Goal: Transaction & Acquisition: Purchase product/service

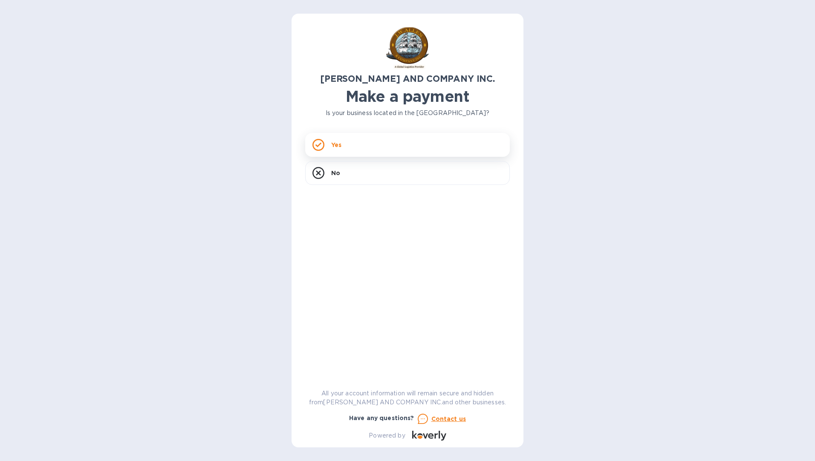
click at [317, 143] on icon at bounding box center [319, 145] width 12 height 12
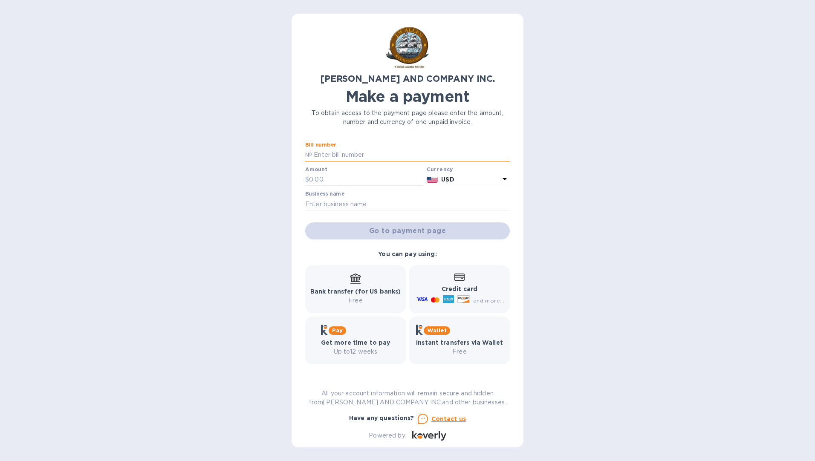
click at [335, 155] on input "text" at bounding box center [411, 155] width 198 height 13
type input "AC04235-01"
type input "33,715.81"
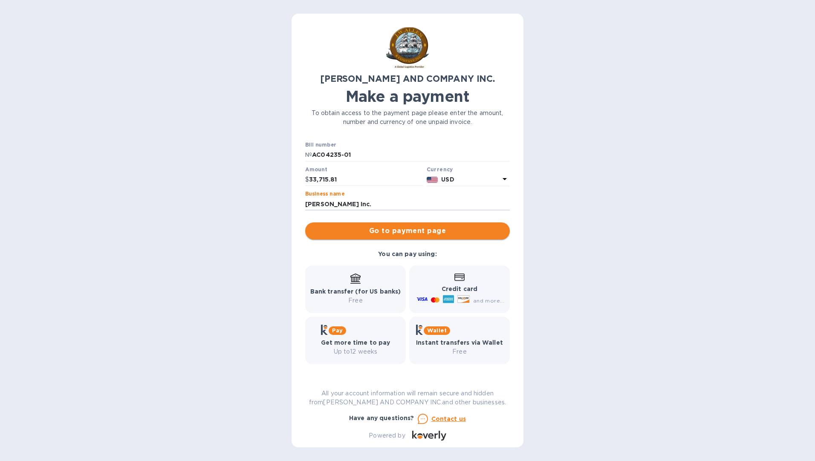
type input "[PERSON_NAME] Inc."
click at [396, 233] on span "Go to payment page" at bounding box center [407, 231] width 191 height 10
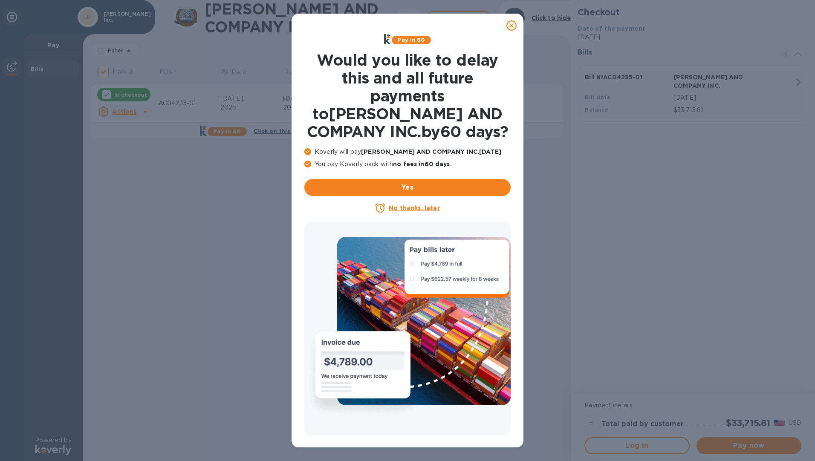
click at [413, 207] on u "No thanks, later" at bounding box center [414, 208] width 51 height 7
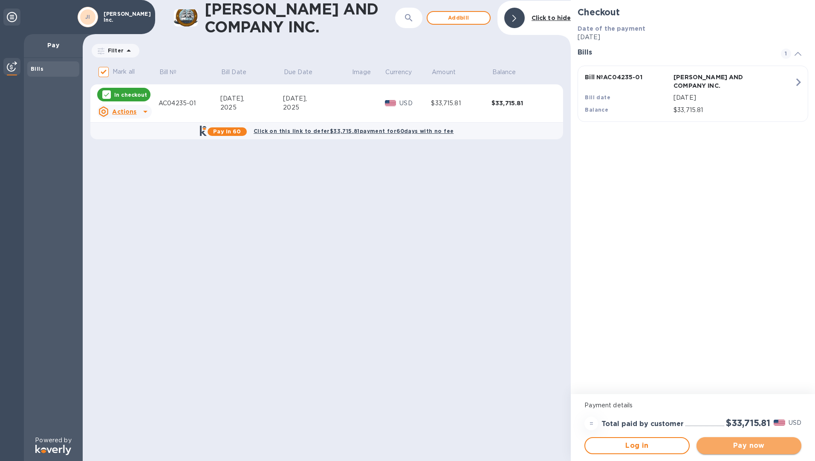
click at [737, 447] on span "Pay now" at bounding box center [749, 446] width 91 height 10
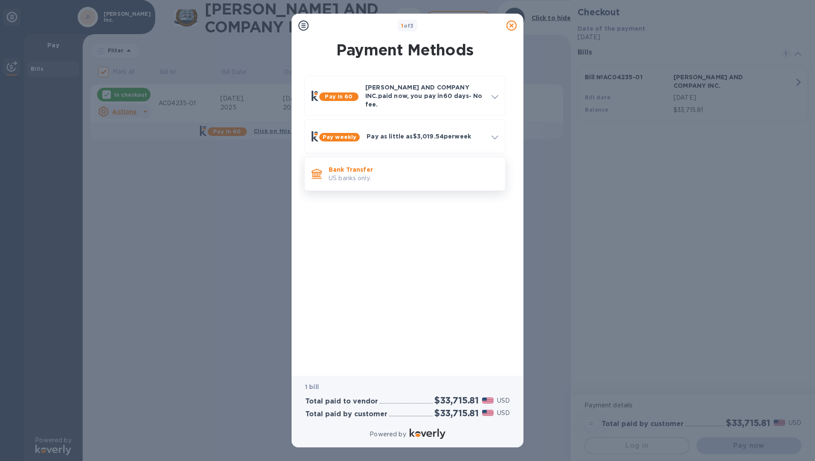
click at [351, 166] on p "Bank Transfer" at bounding box center [414, 169] width 170 height 9
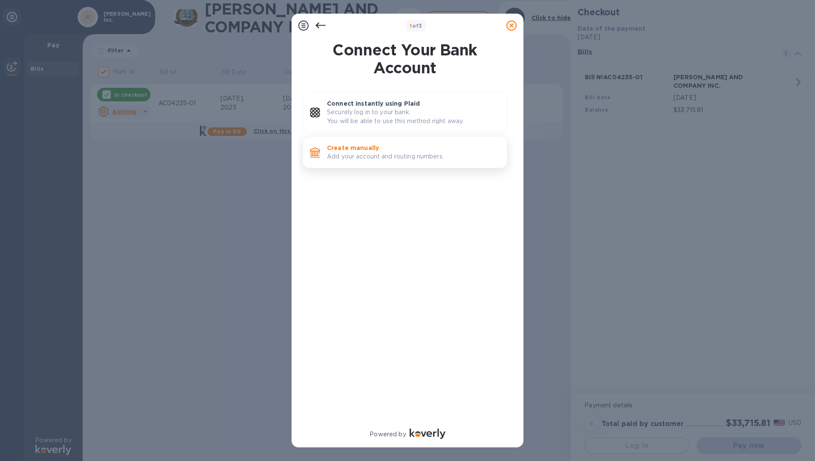
click at [361, 152] on p "Create manually" at bounding box center [413, 148] width 173 height 9
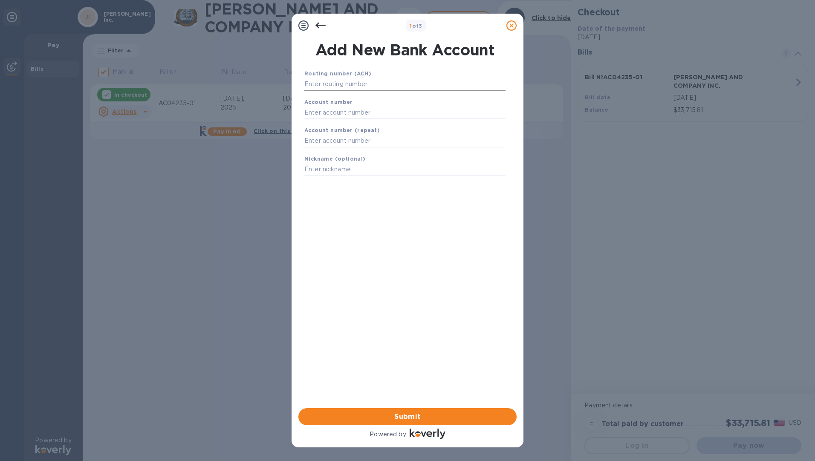
click at [346, 84] on input "text" at bounding box center [405, 84] width 201 height 13
type input "065400153"
click at [322, 125] on input "text" at bounding box center [405, 123] width 201 height 13
type input "063207099"
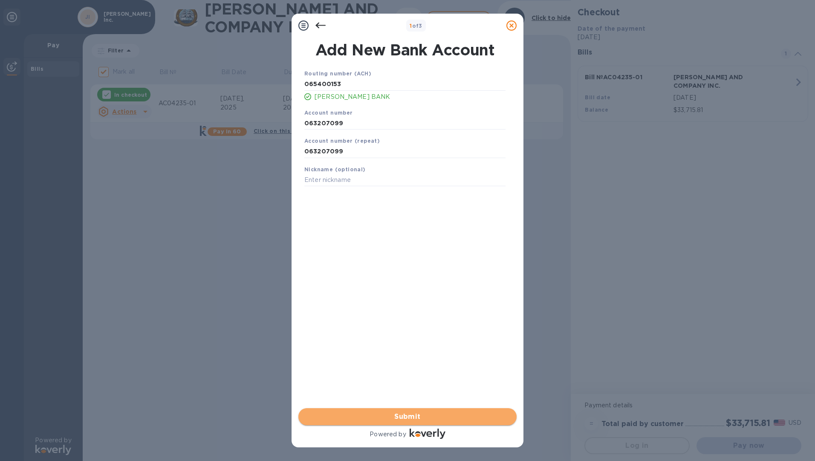
click at [395, 415] on span "Submit" at bounding box center [407, 417] width 205 height 10
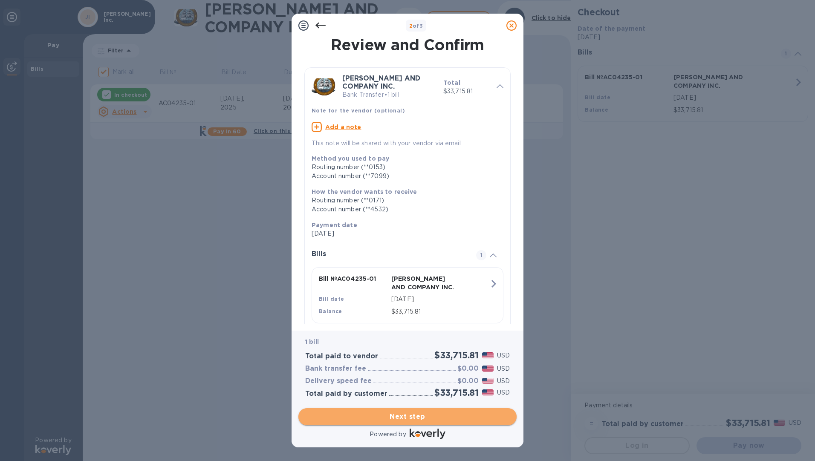
click at [403, 418] on span "Next step" at bounding box center [407, 417] width 205 height 10
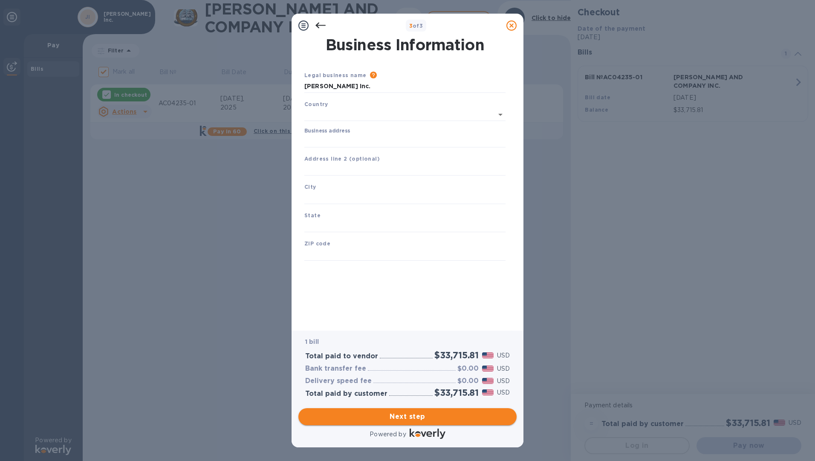
type input "[GEOGRAPHIC_DATA]"
click at [320, 138] on input "Business address" at bounding box center [405, 139] width 201 height 13
type input "[STREET_ADDRESS]"
click at [330, 191] on input "text" at bounding box center [405, 196] width 201 height 13
type input "Thibodaux"
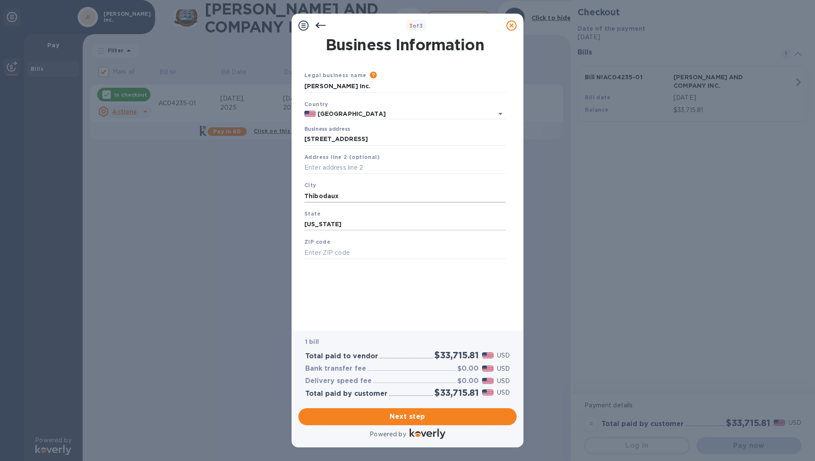
type input "[US_STATE]"
type input "70301"
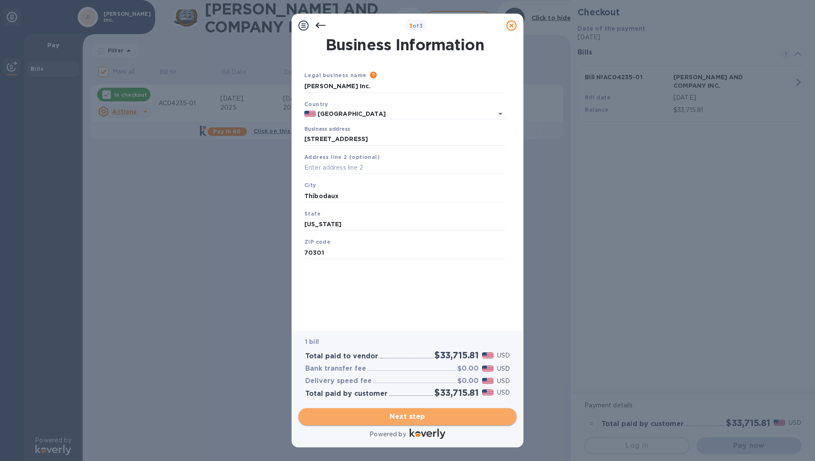
click at [394, 417] on span "Next step" at bounding box center [407, 417] width 205 height 10
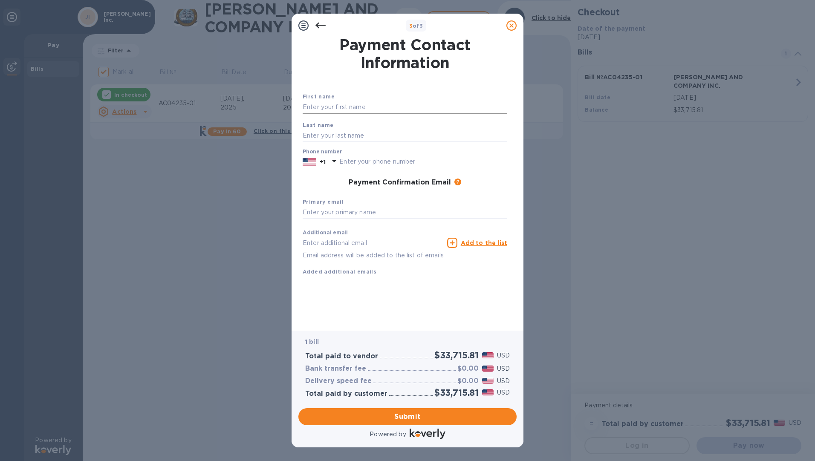
click at [322, 104] on input "text" at bounding box center [405, 107] width 205 height 13
type input "[PERSON_NAME]"
type input "9854475114"
type input "[EMAIL_ADDRESS][DOMAIN_NAME]"
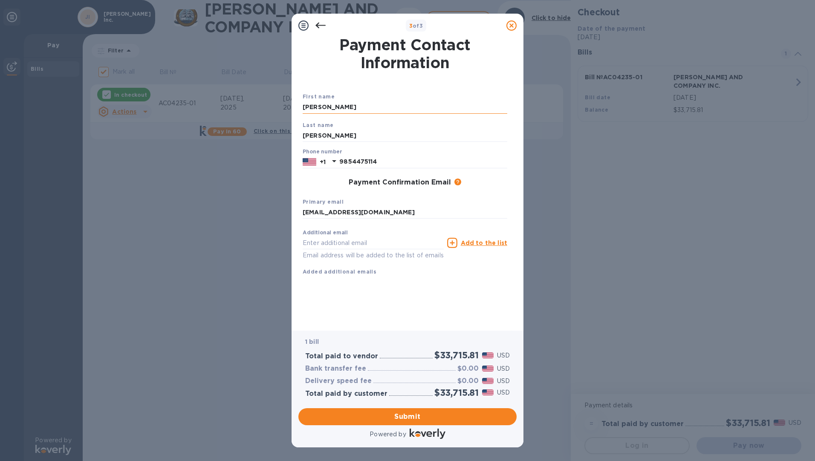
type input "[EMAIL_ADDRESS][DOMAIN_NAME]"
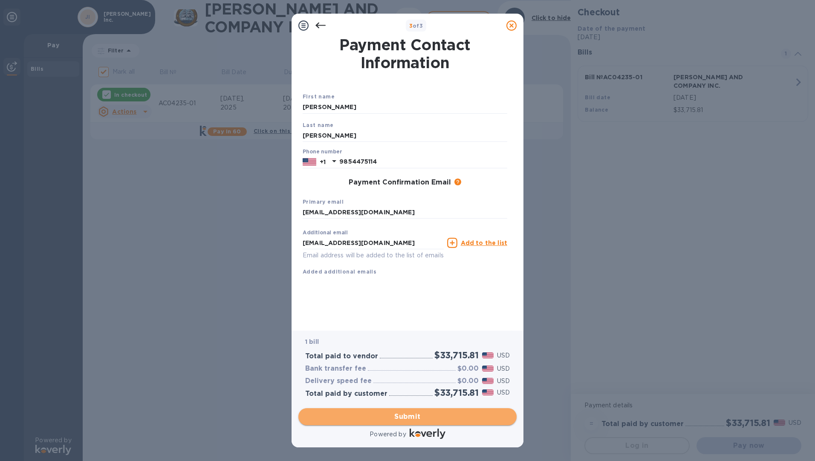
click at [412, 417] on span "Submit" at bounding box center [407, 417] width 205 height 10
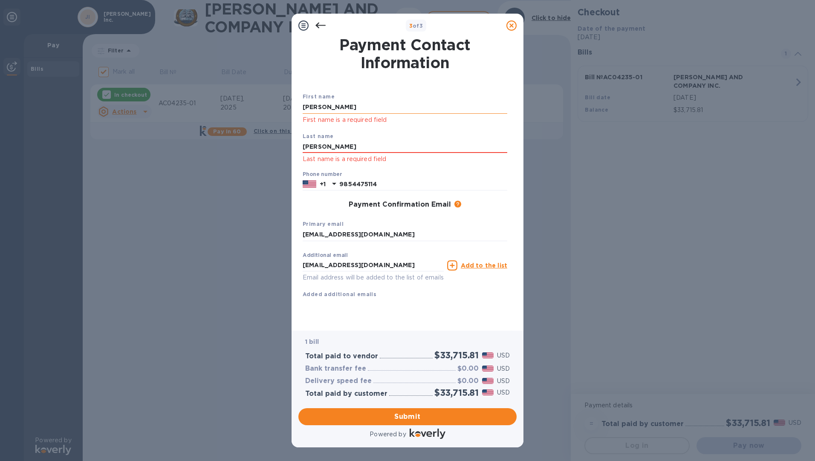
click at [325, 107] on input "[PERSON_NAME]" at bounding box center [405, 107] width 205 height 13
click at [326, 146] on input "[PERSON_NAME]" at bounding box center [405, 147] width 205 height 13
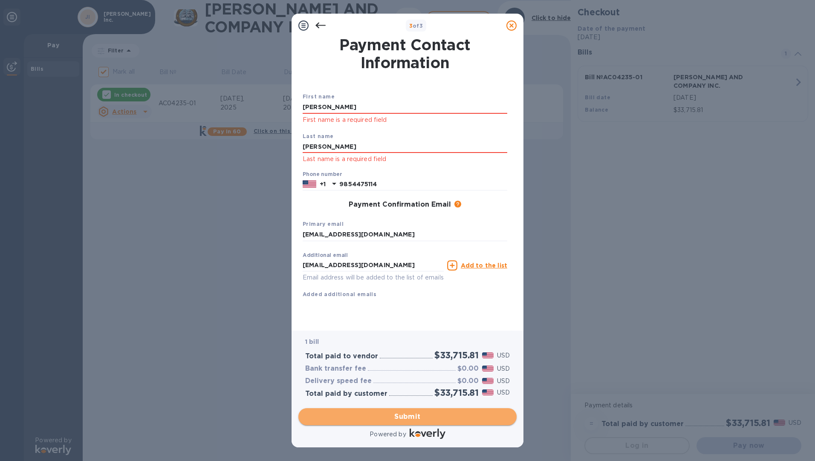
click at [423, 417] on span "Submit" at bounding box center [407, 417] width 205 height 10
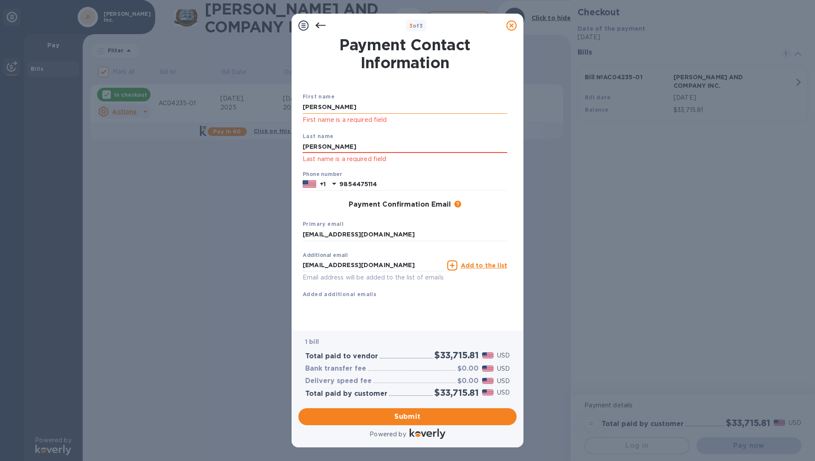
click at [332, 106] on input "[PERSON_NAME]" at bounding box center [405, 107] width 205 height 13
type input "E"
type input "[PERSON_NAME]"
click at [261, 210] on div "3 of 3 Payment Contact Information First name [PERSON_NAME] First name is a req…" at bounding box center [407, 230] width 815 height 461
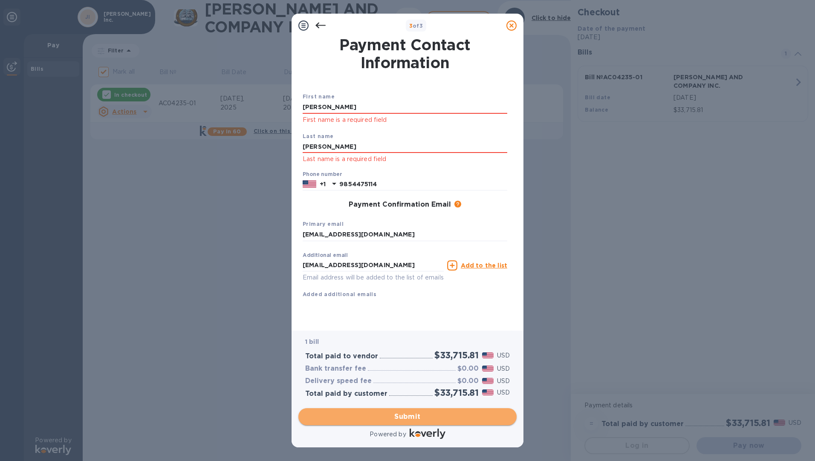
click at [410, 418] on span "Submit" at bounding box center [407, 417] width 205 height 10
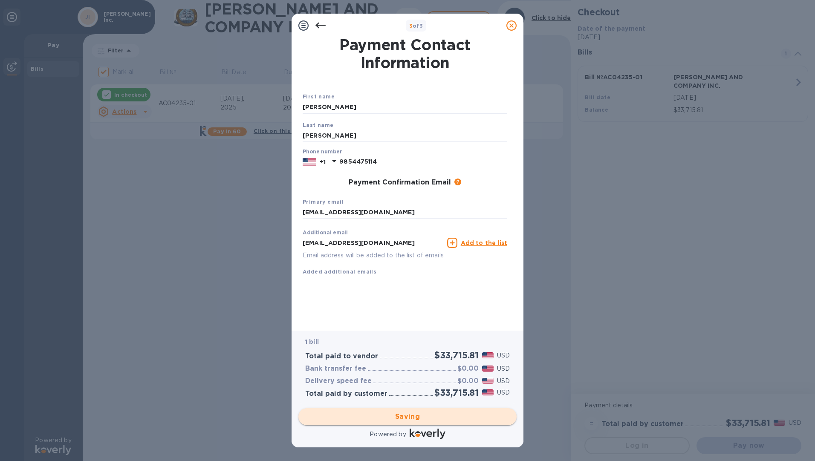
checkbox input "false"
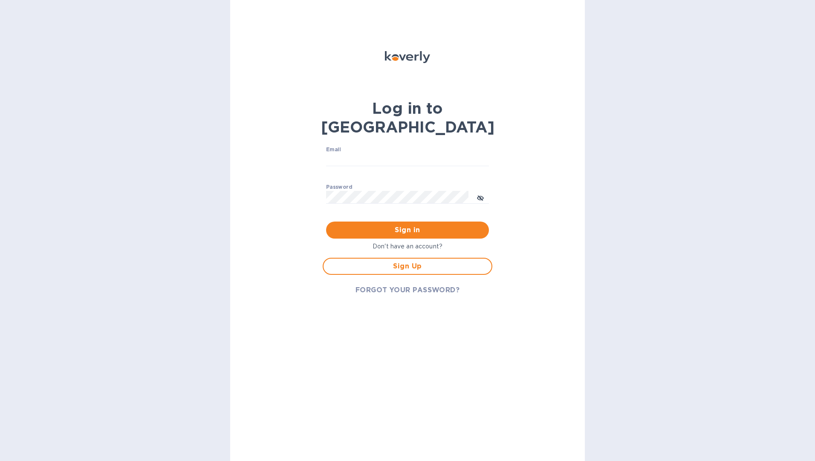
click at [421, 242] on p "Don't have an account?" at bounding box center [408, 246] width 170 height 9
click at [340, 154] on input "Email" at bounding box center [407, 160] width 163 height 13
type input "[EMAIL_ADDRESS][DOMAIN_NAME]"
click at [254, 188] on div "Log in to Koverly Email [EMAIL_ADDRESS][DOMAIN_NAME] ​ Password ​ Sign in Don't…" at bounding box center [407, 230] width 355 height 461
click at [399, 261] on span "Sign Up" at bounding box center [408, 266] width 154 height 10
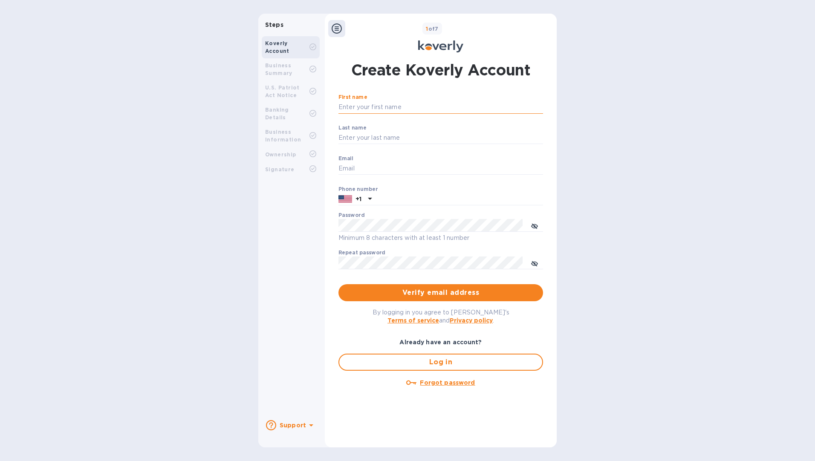
click at [352, 109] on input "First name" at bounding box center [441, 107] width 205 height 13
type input "[PERSON_NAME]"
type input "[EMAIL_ADDRESS][DOMAIN_NAME]"
click at [381, 201] on input "text" at bounding box center [459, 199] width 168 height 13
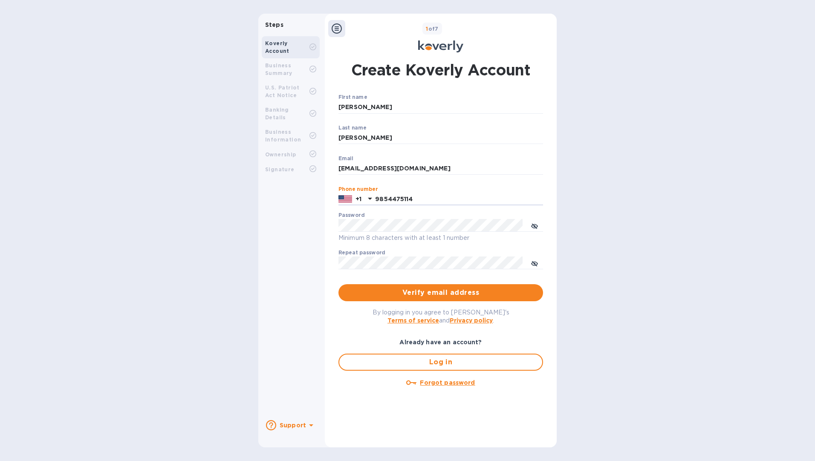
type input "9854475114"
click at [423, 296] on span "Verify email address" at bounding box center [440, 293] width 191 height 10
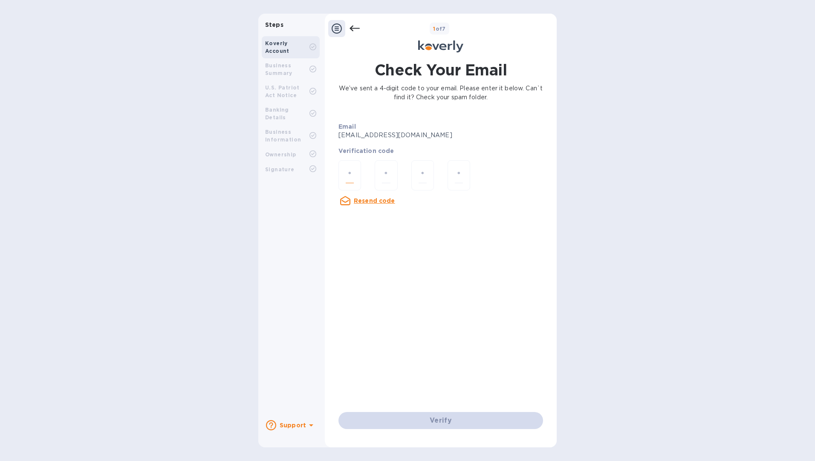
paste input "7"
type input "7"
type input "3"
type input "6"
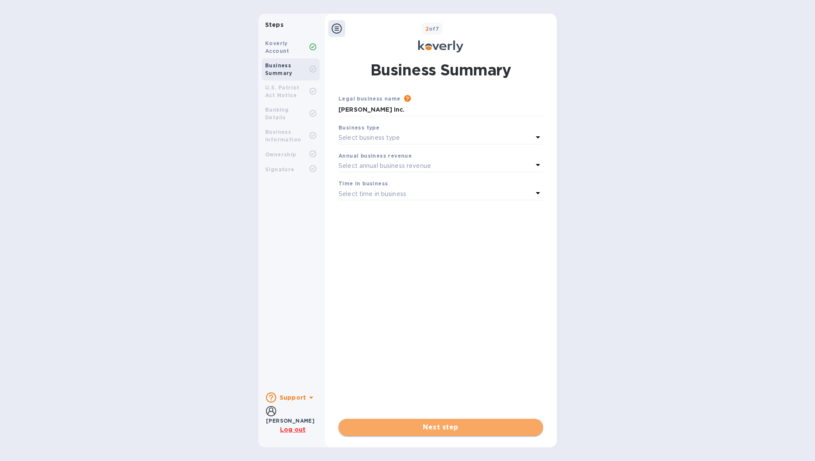
click at [445, 427] on span "Next step" at bounding box center [440, 428] width 191 height 10
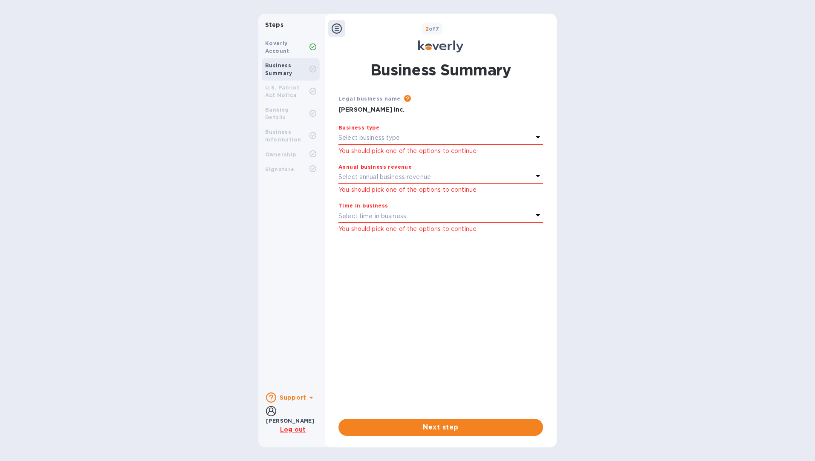
click at [397, 136] on p "Select business type" at bounding box center [370, 137] width 62 height 9
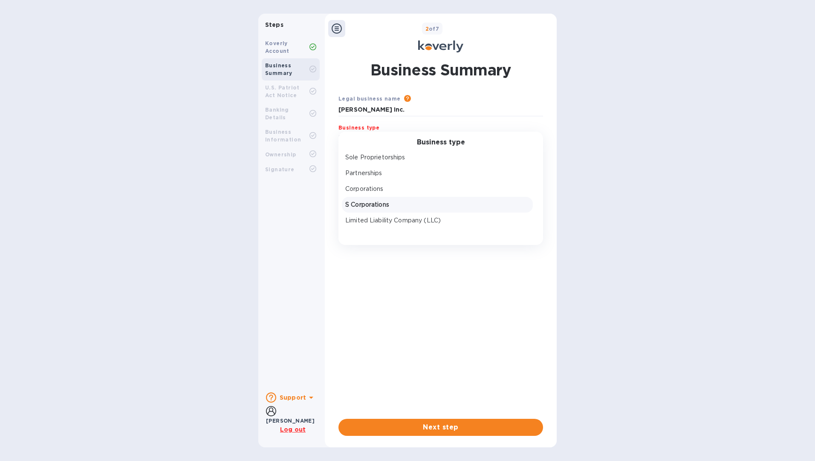
click at [354, 206] on p "S Corporations" at bounding box center [437, 204] width 184 height 9
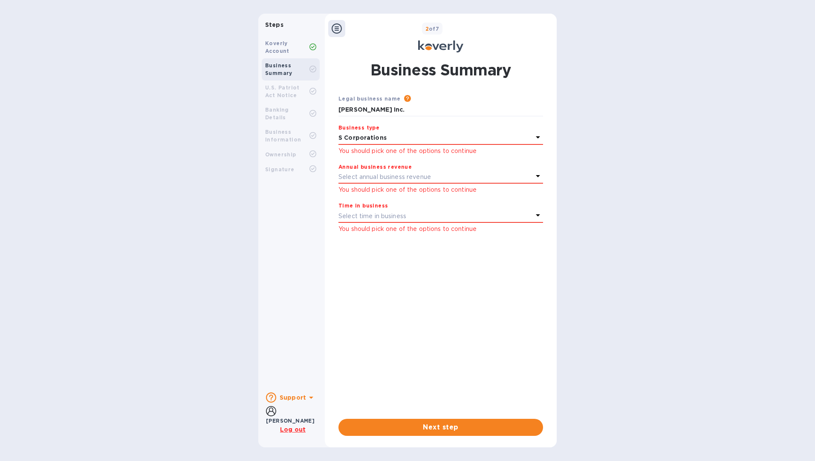
click at [382, 173] on p "Select annual business revenue" at bounding box center [385, 177] width 93 height 9
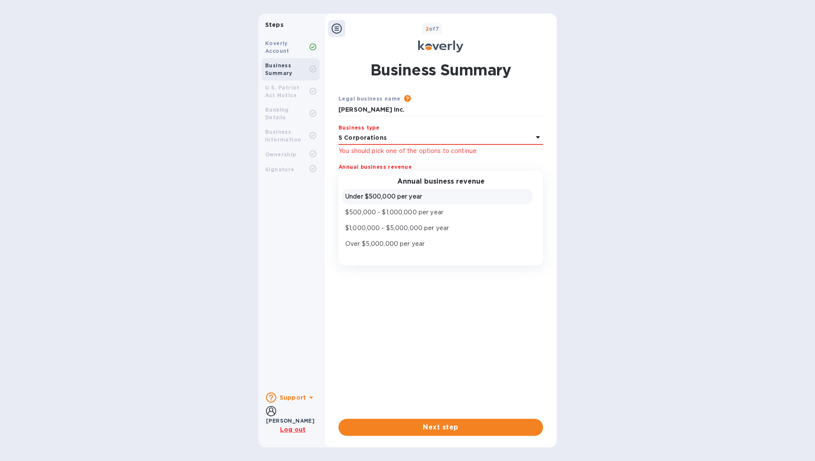
click at [372, 199] on p "Under $500,000 per year" at bounding box center [437, 196] width 184 height 9
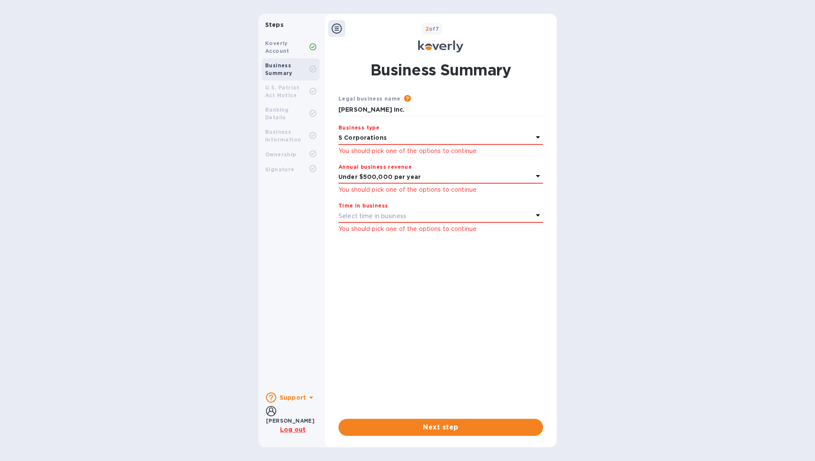
click at [371, 206] on b "Time in business" at bounding box center [363, 206] width 49 height 6
click at [371, 218] on p "Select time in business" at bounding box center [373, 216] width 68 height 9
click at [398, 284] on p "More than 5 years" at bounding box center [437, 283] width 184 height 9
click at [432, 428] on span "Next step" at bounding box center [440, 428] width 191 height 10
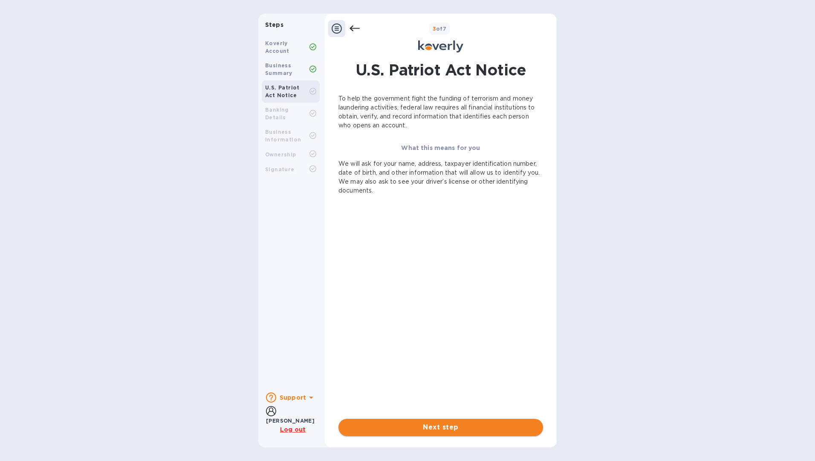
click at [441, 428] on span "Next step" at bounding box center [440, 428] width 191 height 10
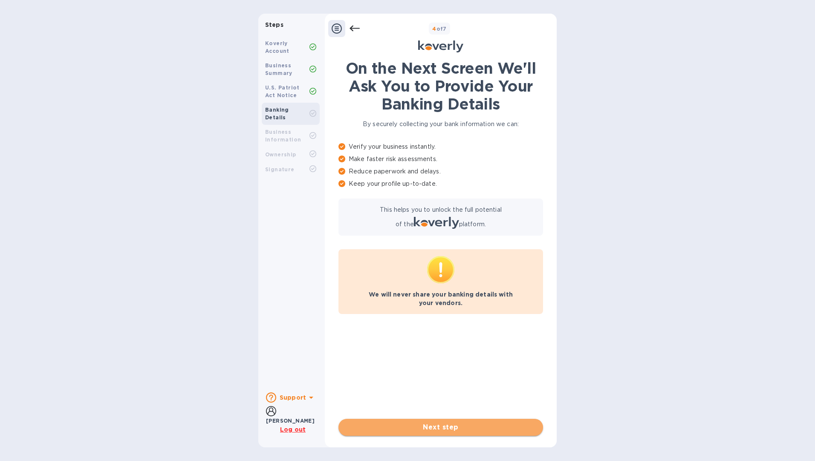
click at [427, 428] on span "Next step" at bounding box center [440, 428] width 191 height 10
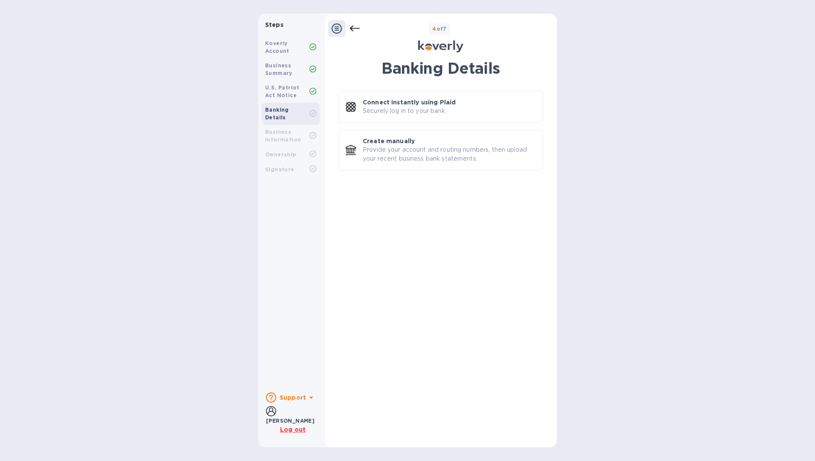
click at [296, 431] on u "Log out" at bounding box center [293, 429] width 26 height 7
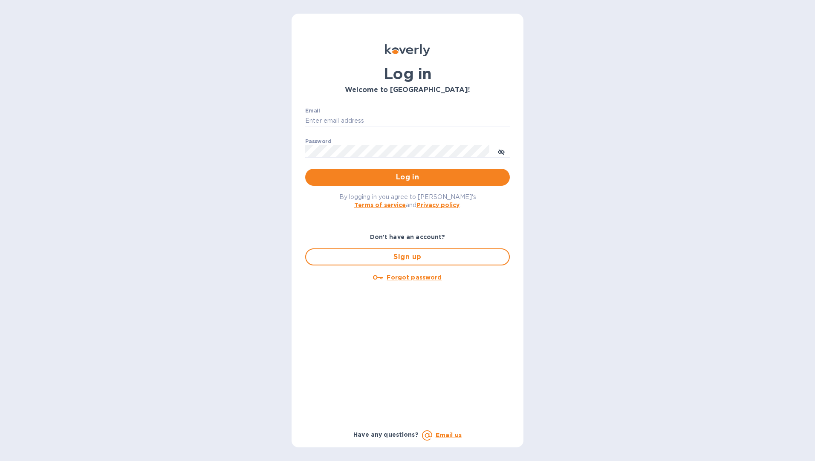
type input "[EMAIL_ADDRESS][DOMAIN_NAME]"
